Goal: Information Seeking & Learning: Learn about a topic

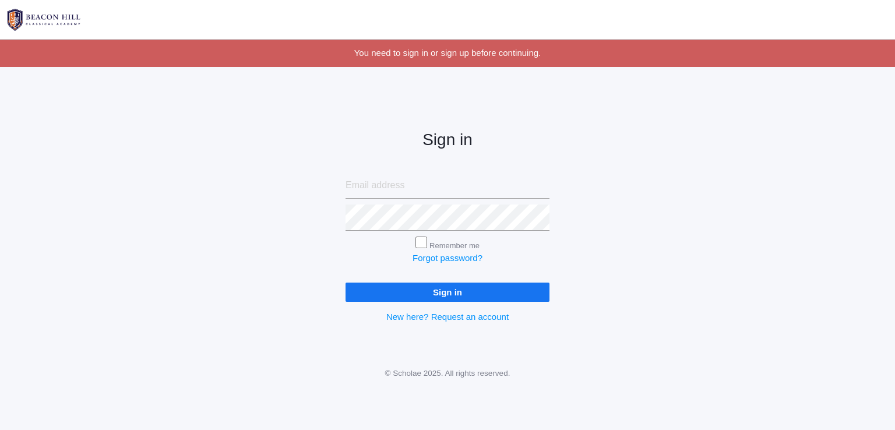
type input "[EMAIL_ADDRESS][DOMAIN_NAME]"
click at [428, 292] on input "Sign in" at bounding box center [448, 292] width 204 height 19
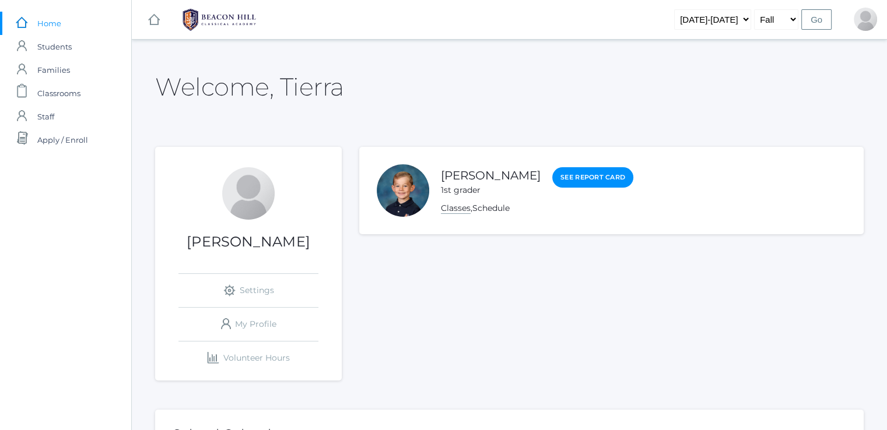
click at [447, 212] on link "Classes" at bounding box center [456, 208] width 30 height 11
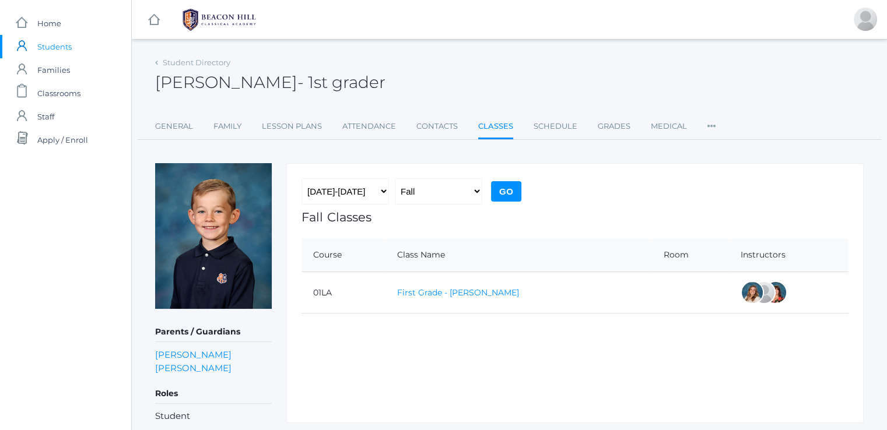
click at [427, 292] on link "First Grade - Barber" at bounding box center [458, 292] width 122 height 10
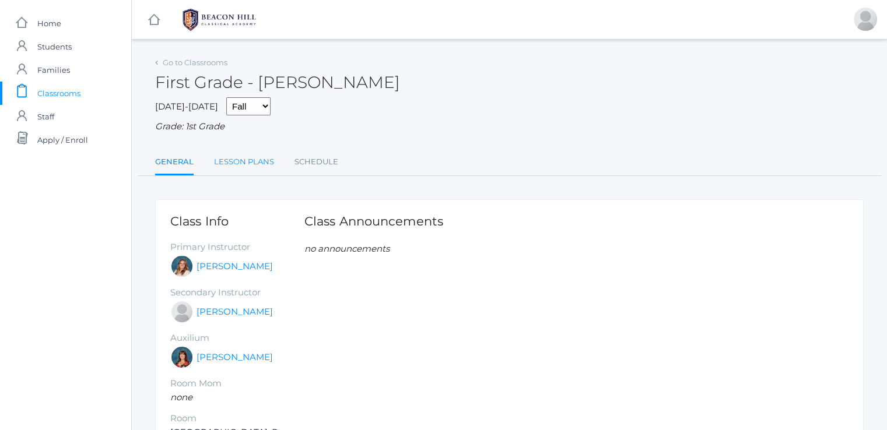
click at [256, 166] on link "Lesson Plans" at bounding box center [244, 161] width 60 height 23
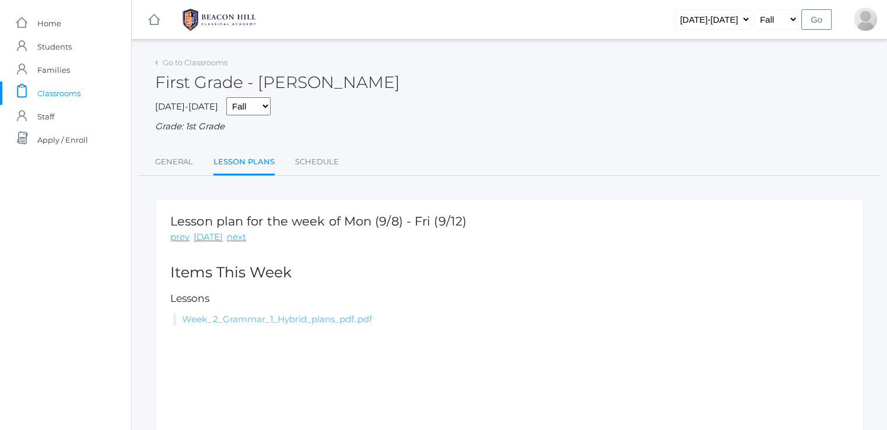
click at [280, 316] on link "Week_2_Grammar_1_Hybrid_plans_pdf..pdf" at bounding box center [277, 319] width 190 height 11
